Goal: Find specific page/section: Find specific page/section

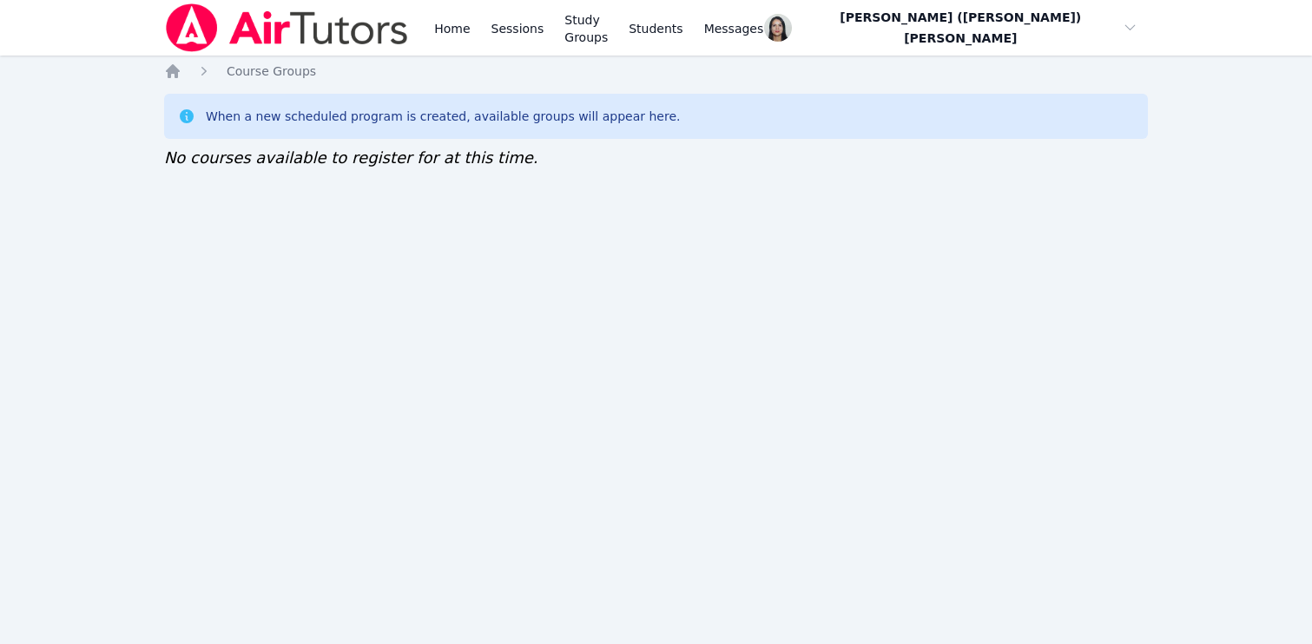
click at [225, 396] on div "Home Sessions Study Groups Students Messages Open user menu Jacqueline (Jackie)…" at bounding box center [656, 322] width 1312 height 644
